Goal: Book appointment/travel/reservation

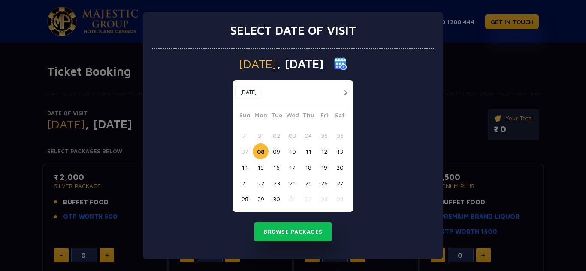
click at [293, 151] on button "10" at bounding box center [292, 152] width 16 height 16
click at [297, 230] on button "Browse Packages" at bounding box center [292, 233] width 77 height 20
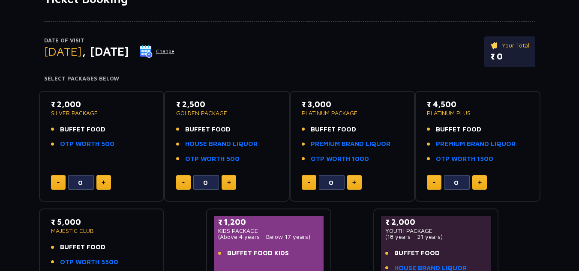
scroll to position [88, 0]
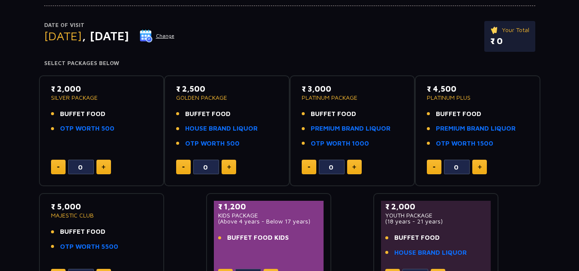
click at [107, 170] on button at bounding box center [104, 167] width 15 height 15
type input "4"
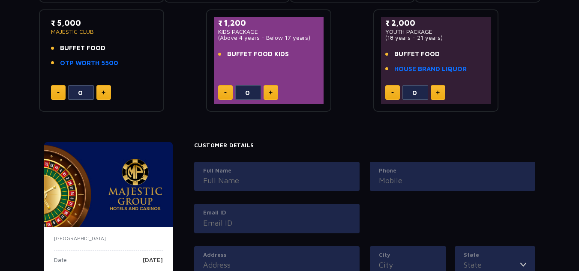
scroll to position [273, 0]
